Goal: Task Accomplishment & Management: Manage account settings

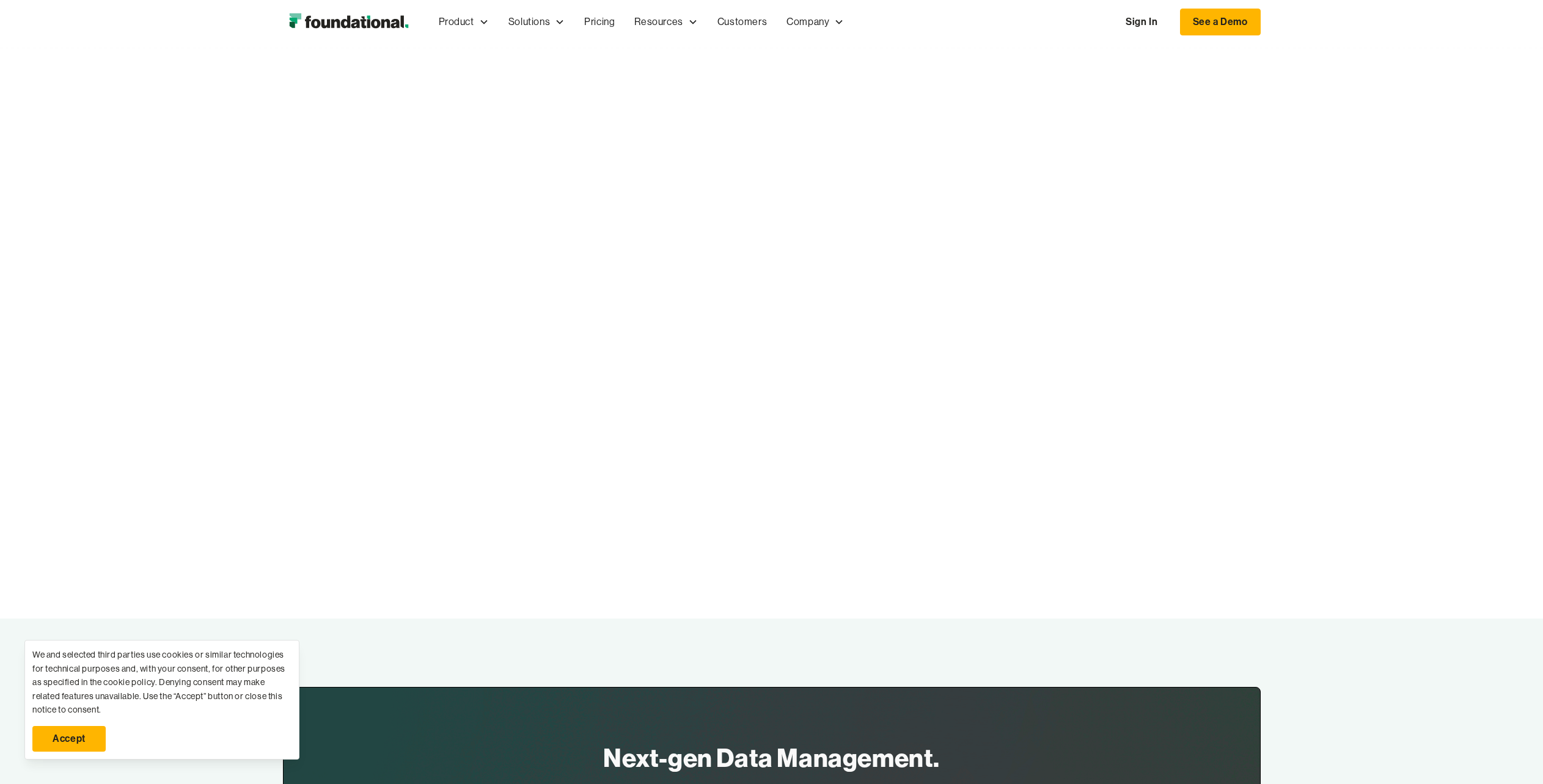
scroll to position [4249, 0]
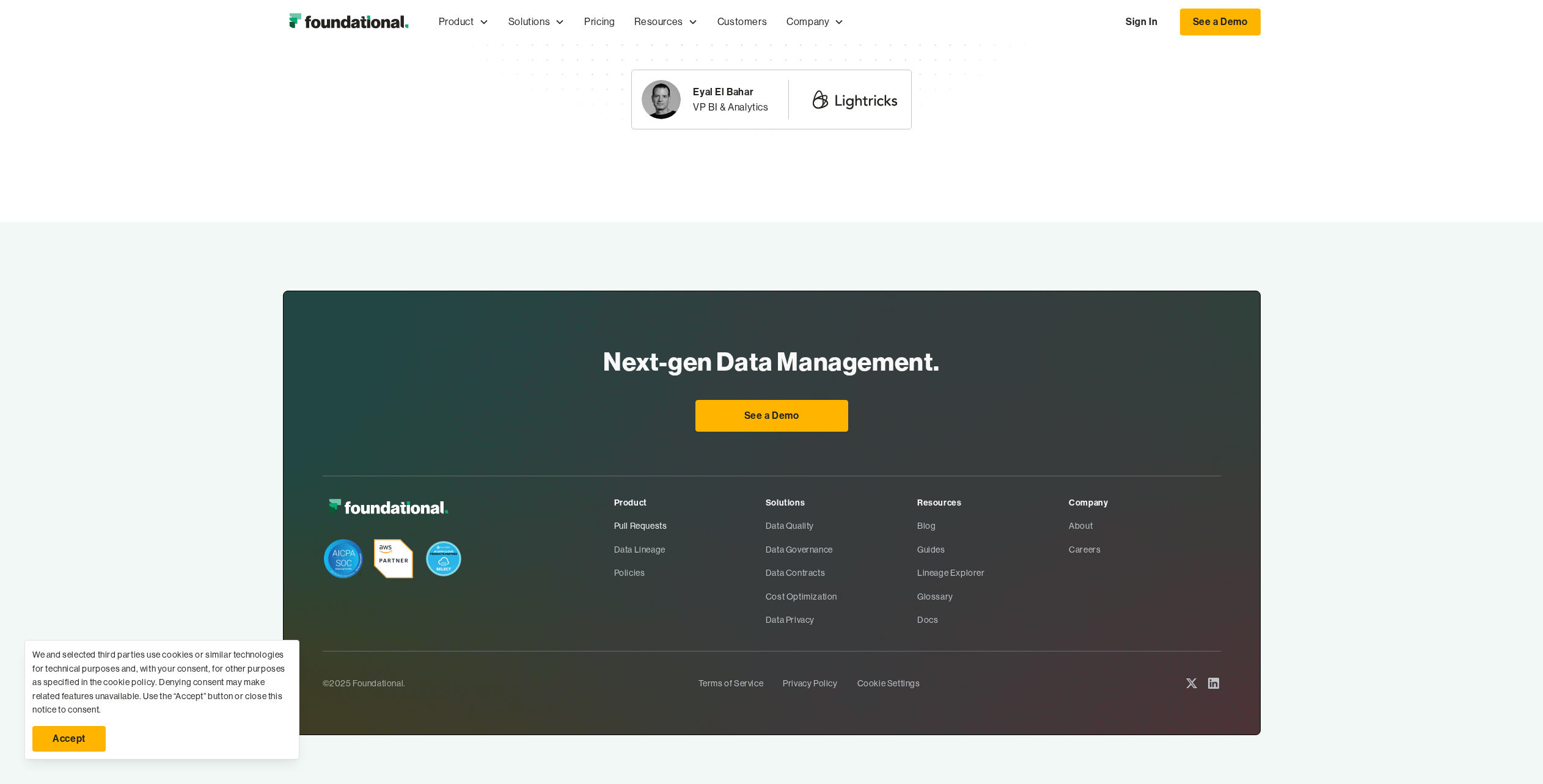
click at [639, 526] on link "Pull Requests" at bounding box center [690, 526] width 152 height 23
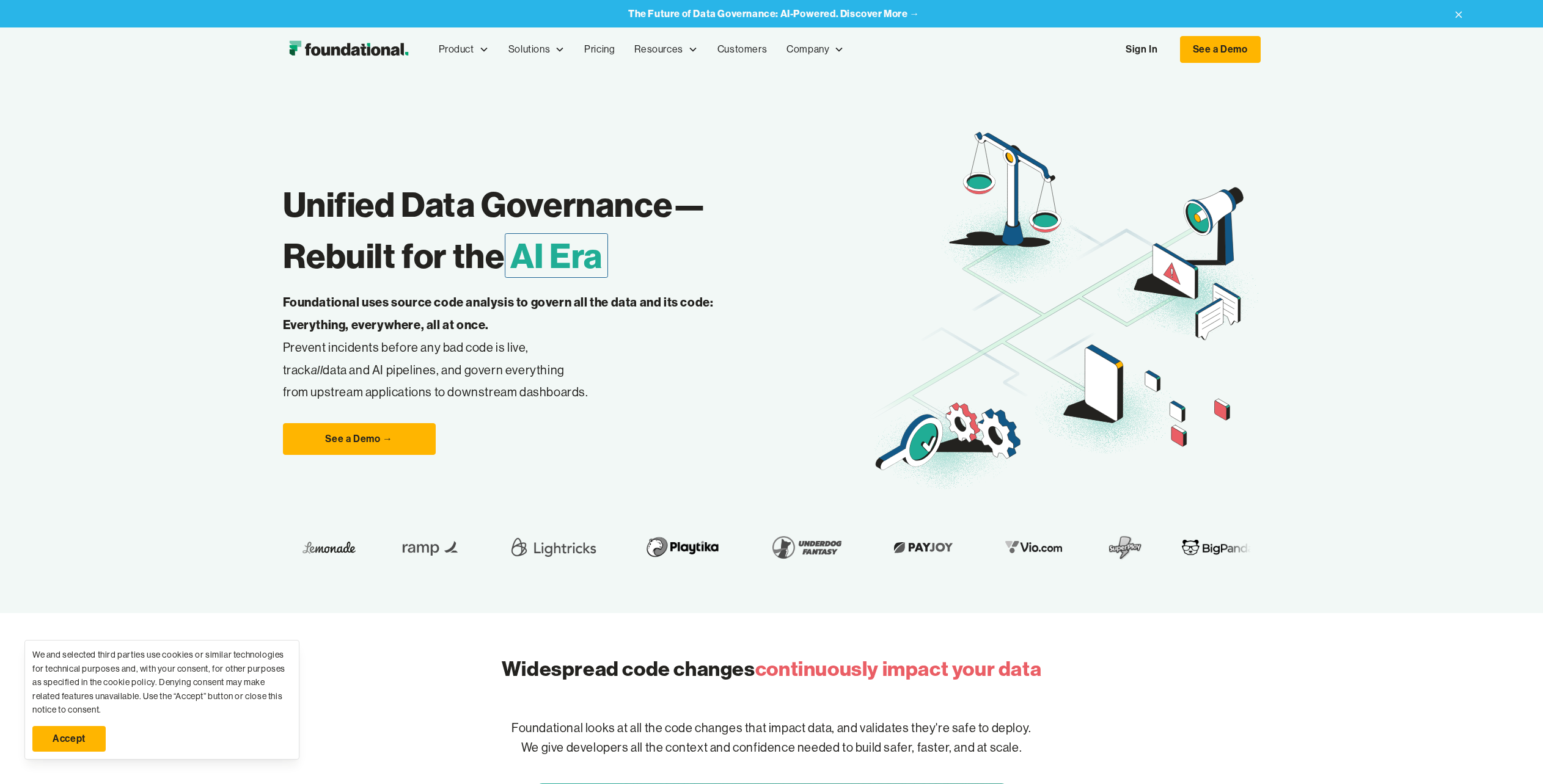
click at [1142, 51] on link "Sign In" at bounding box center [1141, 49] width 56 height 26
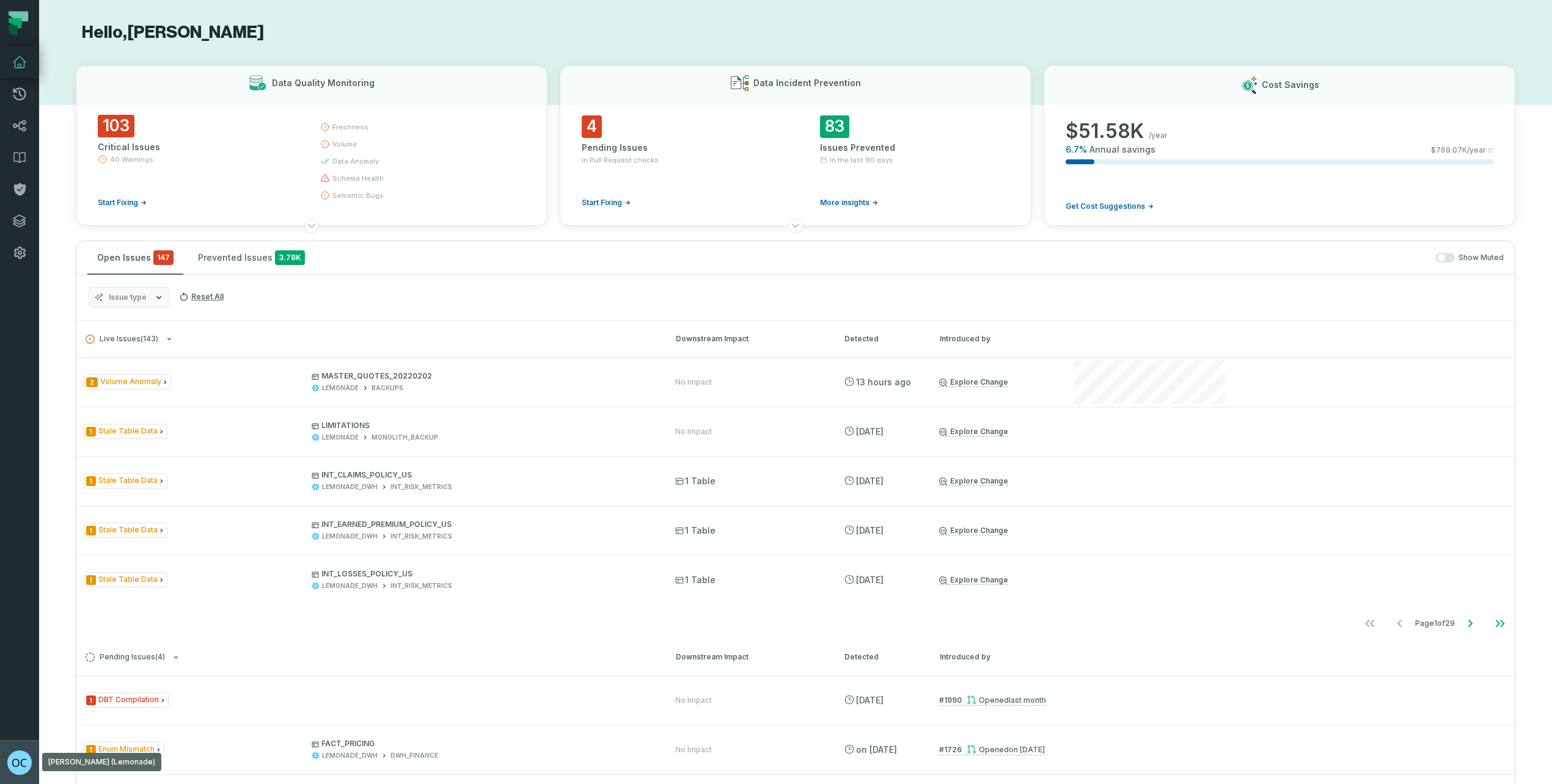
click at [17, 769] on img "button" at bounding box center [20, 763] width 24 height 24
click at [17, 250] on nav "Pull Requests Dashboard Lineage Data Catalog Policies Integrations Settings [PE…" at bounding box center [20, 392] width 39 height 784
click at [20, 256] on icon at bounding box center [20, 253] width 15 height 15
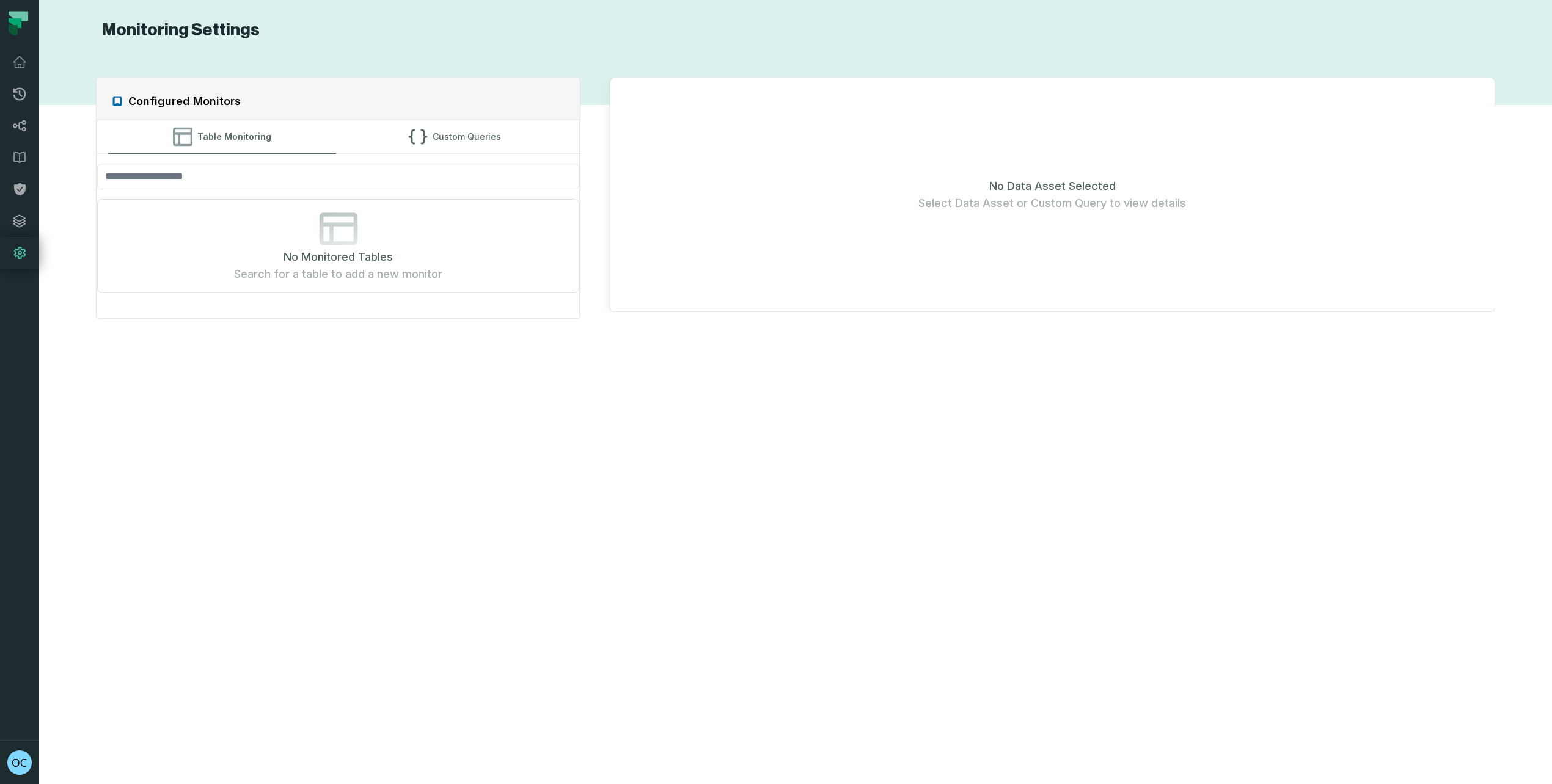
click at [20, 22] on icon at bounding box center [15, 23] width 13 height 10
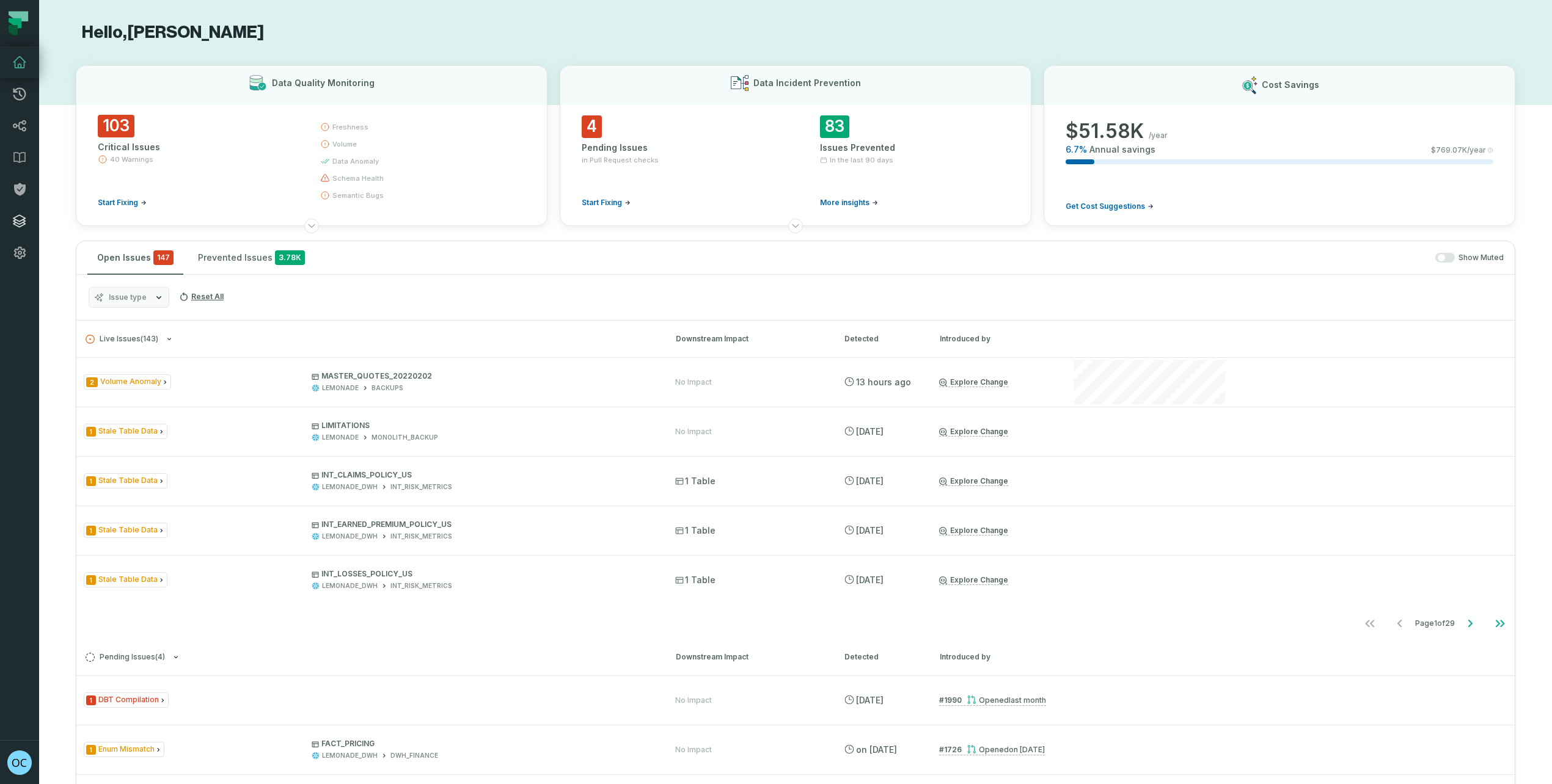
click at [24, 214] on icon at bounding box center [20, 221] width 15 height 15
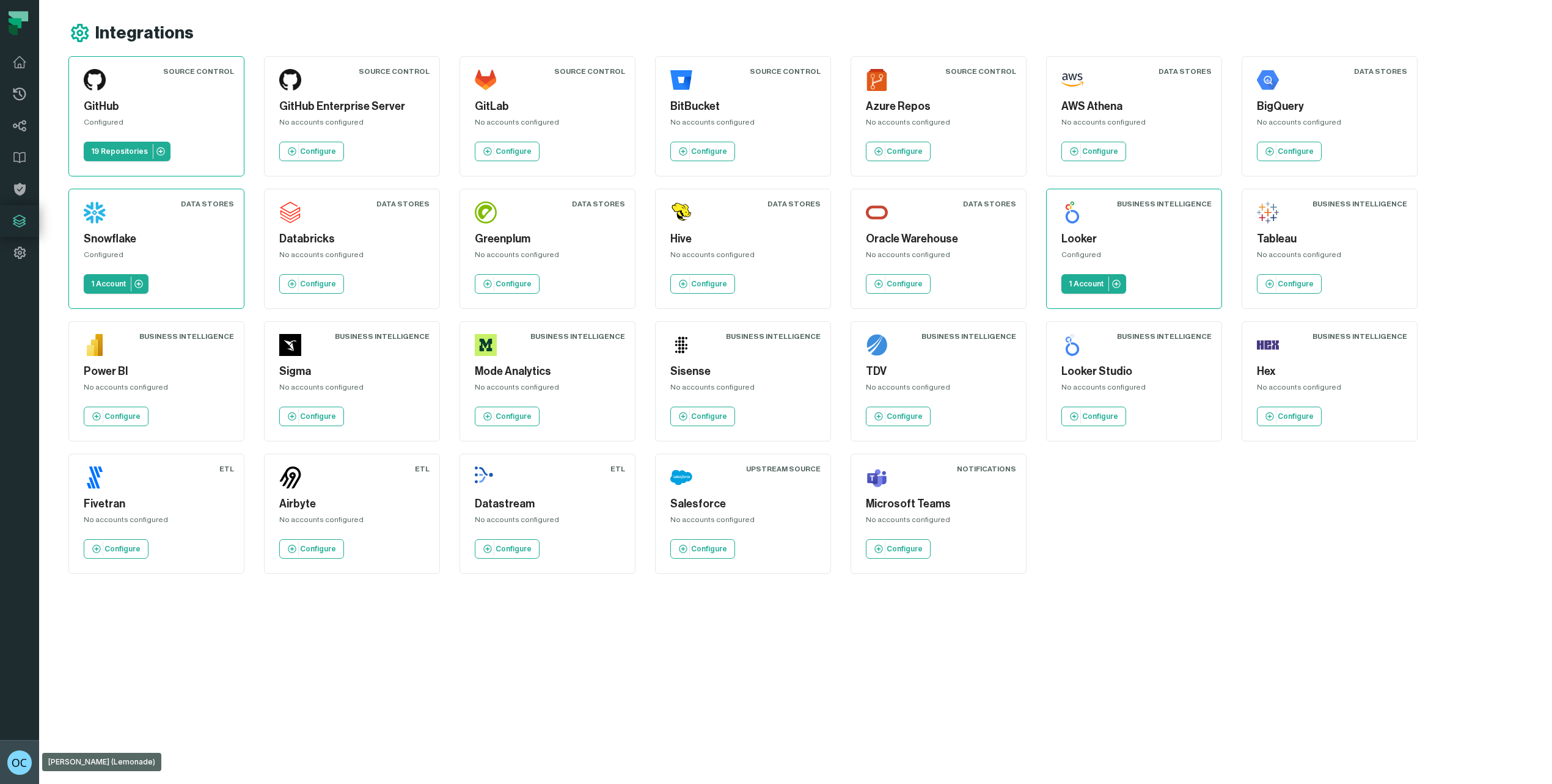
click at [21, 758] on img "button" at bounding box center [20, 763] width 24 height 24
click at [49, 654] on button "Settings" at bounding box center [99, 652] width 192 height 24
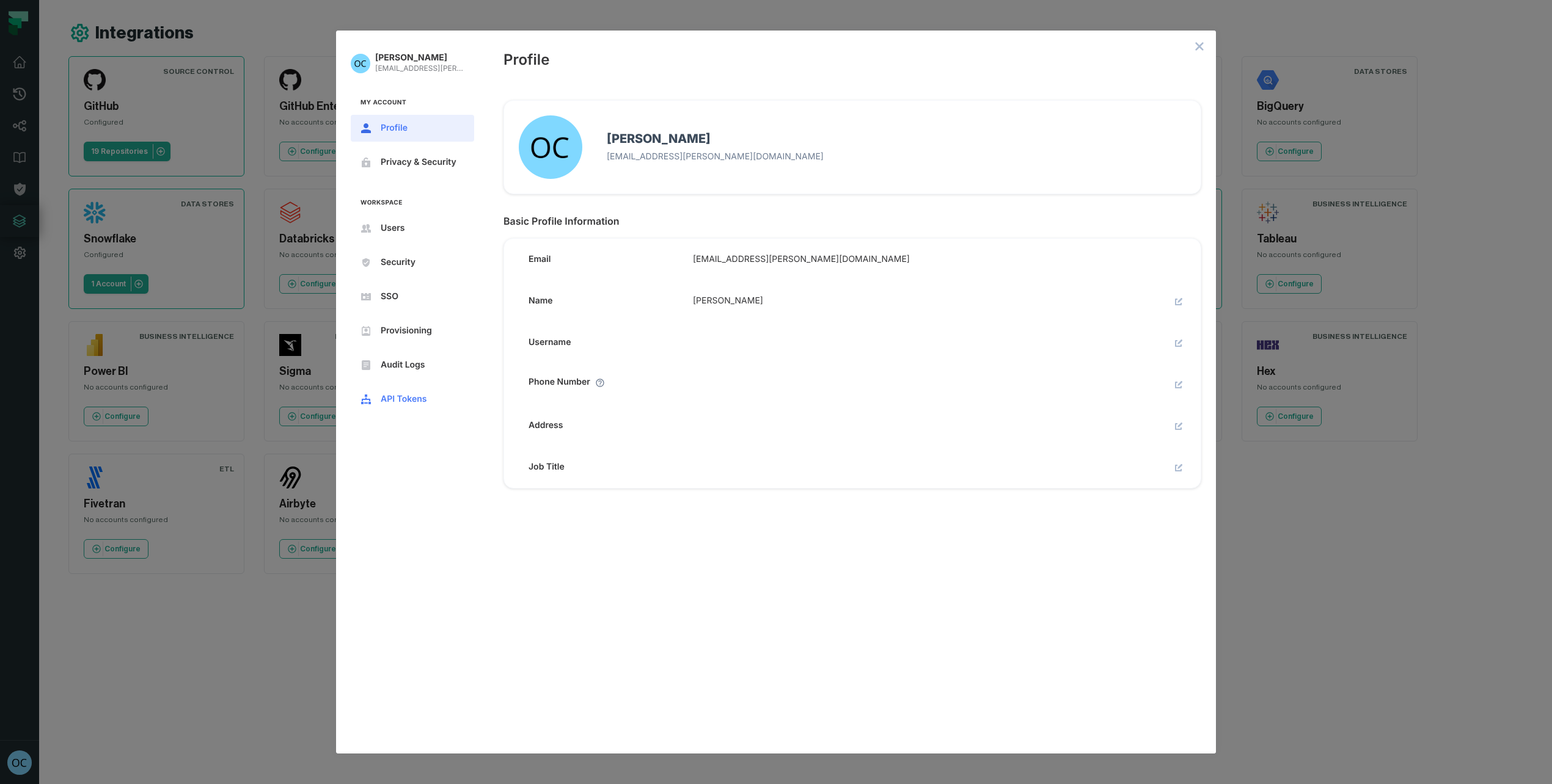
click at [389, 401] on span "API Tokens" at bounding box center [422, 399] width 83 height 9
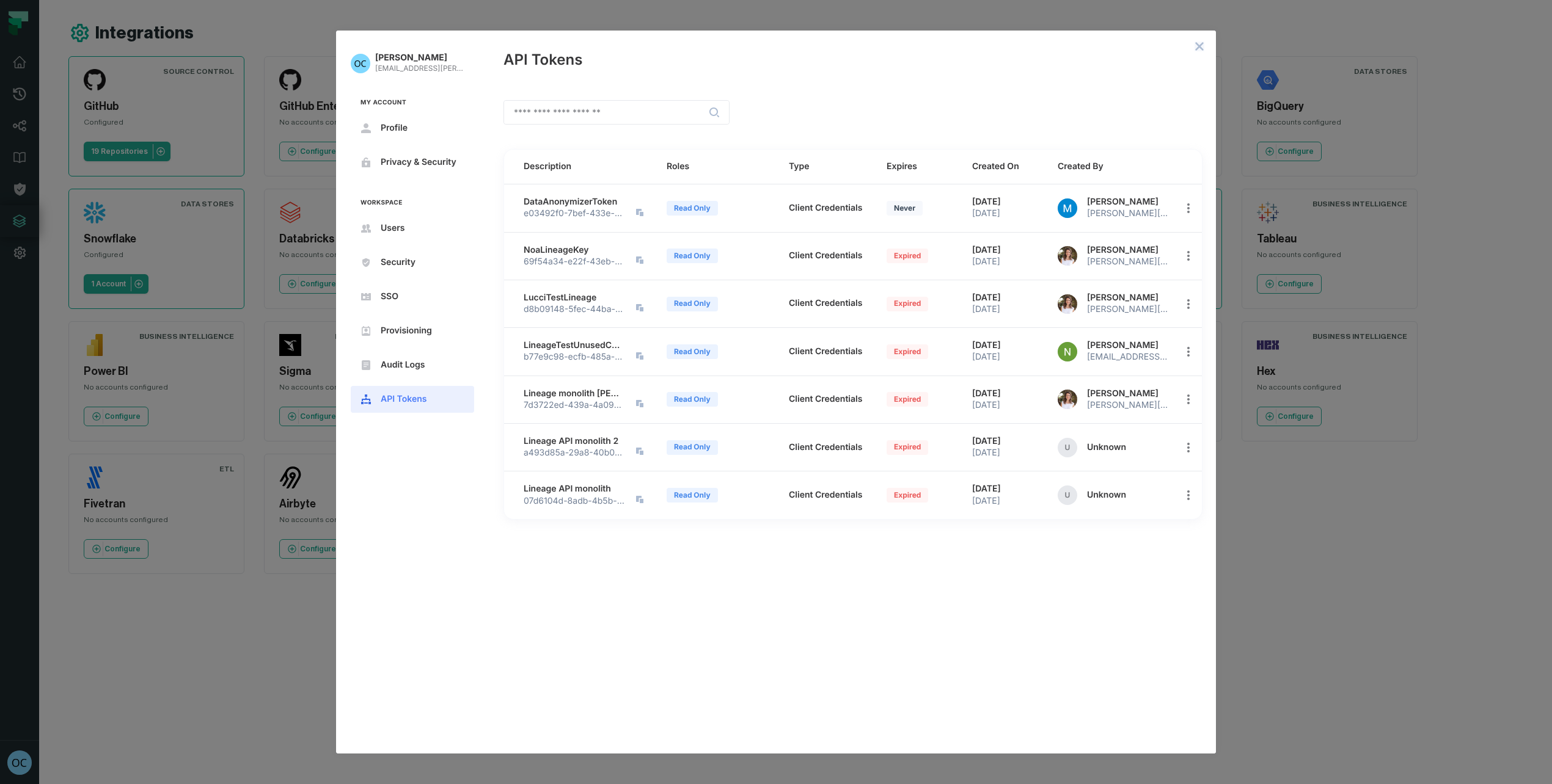
click at [1198, 47] on icon "close admin-box" at bounding box center [1200, 47] width 8 height 8
